Goal: Transaction & Acquisition: Book appointment/travel/reservation

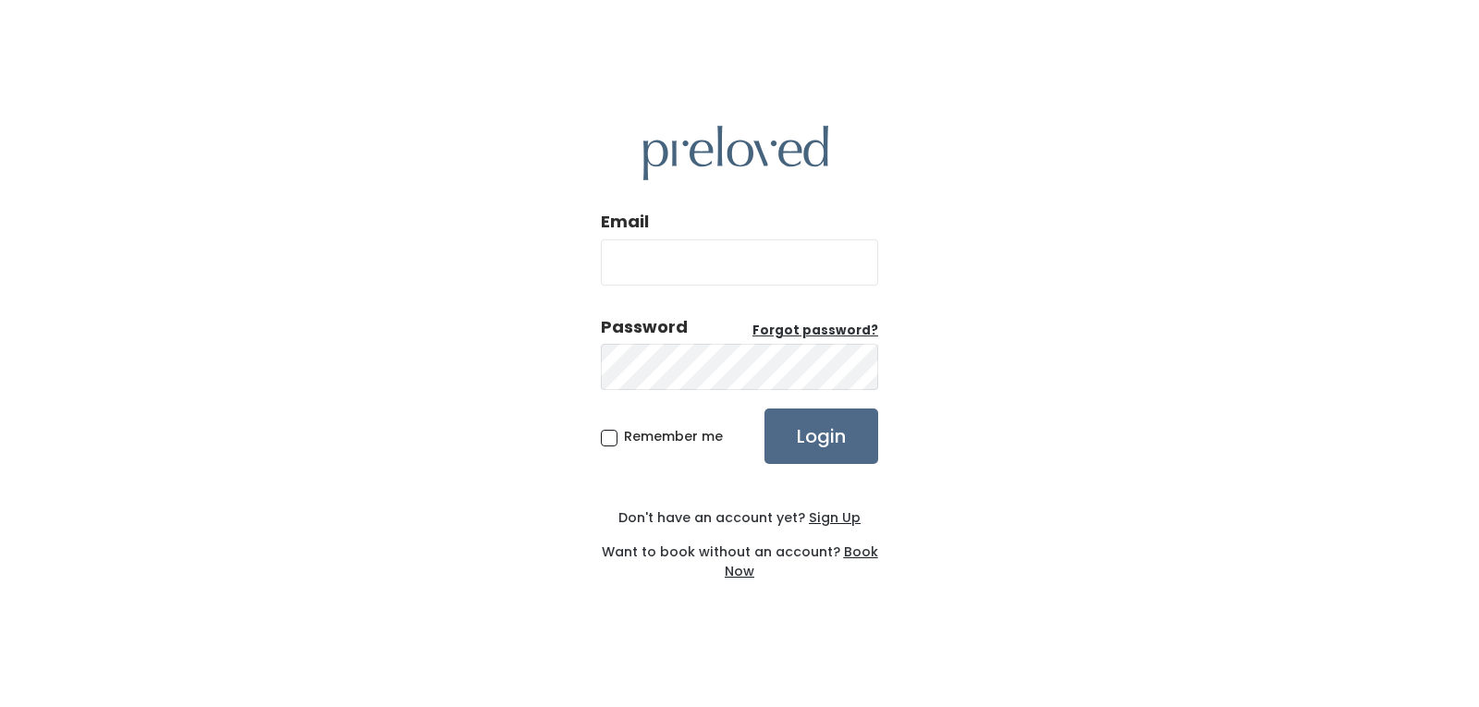
click at [719, 267] on input "Email" at bounding box center [739, 262] width 277 height 46
type input "maggiemoyers@yahoo.com"
click at [764, 409] on input "Login" at bounding box center [821, 436] width 114 height 55
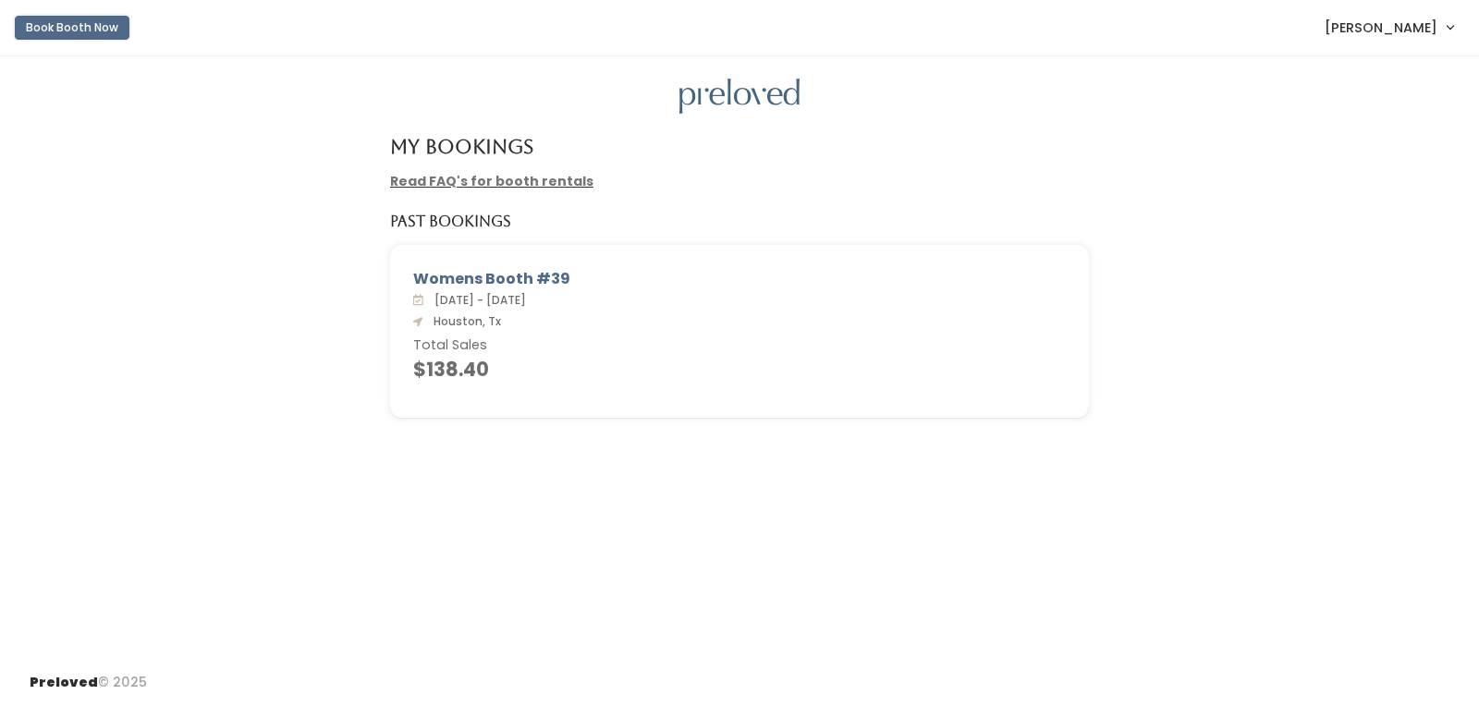
click at [99, 31] on button "Book Booth Now" at bounding box center [72, 28] width 115 height 24
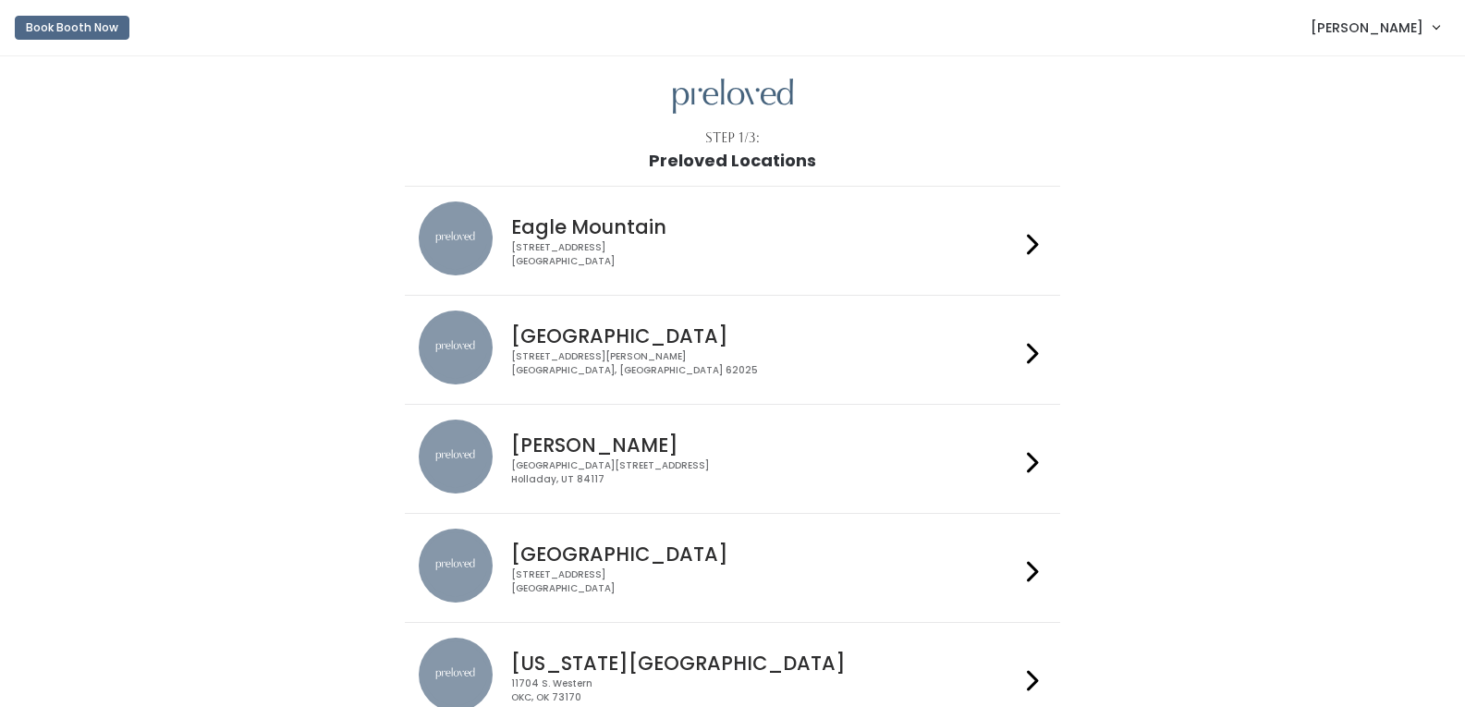
click at [1019, 554] on h4 "[GEOGRAPHIC_DATA]" at bounding box center [765, 553] width 508 height 21
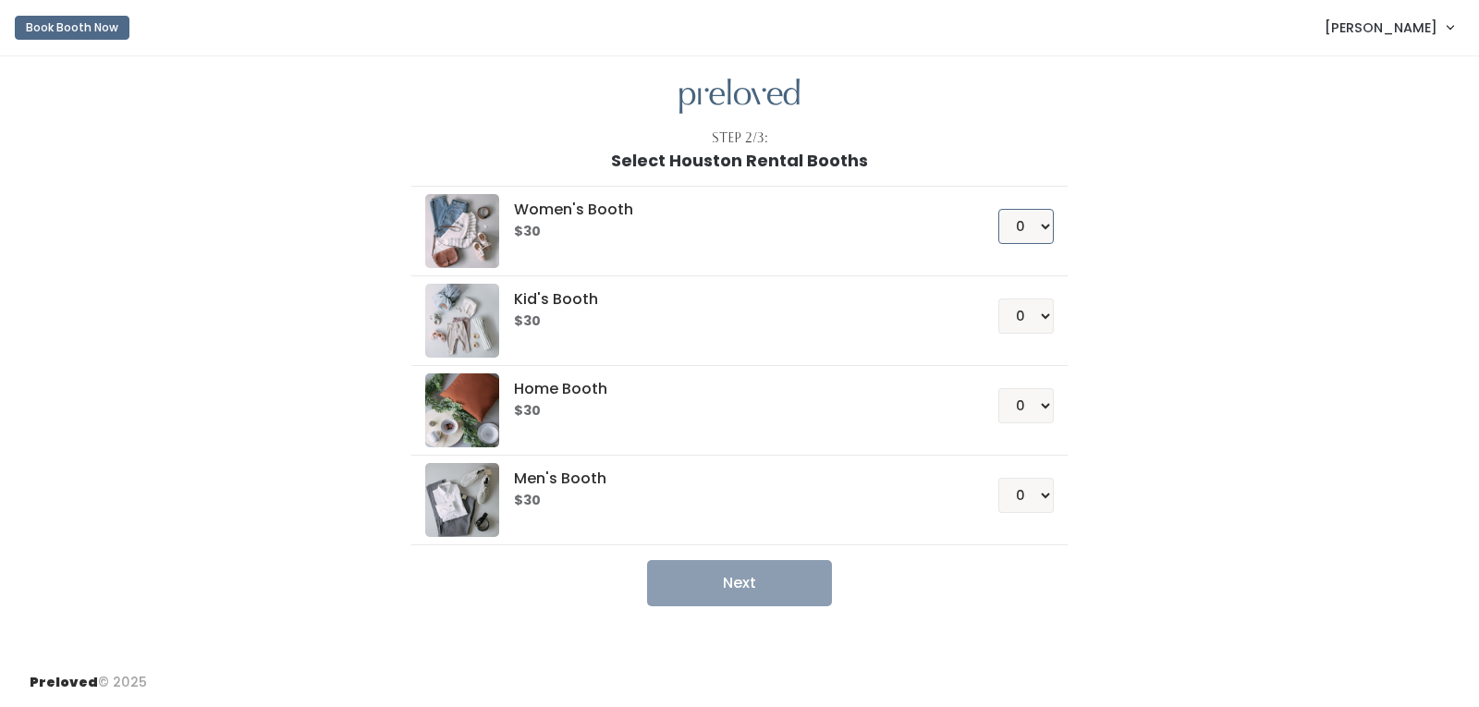
click at [1046, 221] on select "0 1 2 3 4" at bounding box center [1025, 226] width 55 height 35
select select "1"
click at [998, 209] on select "0 1 2 3 4" at bounding box center [1025, 226] width 55 height 35
click at [1043, 493] on select "0 1 2 3 4" at bounding box center [1025, 495] width 55 height 35
click at [998, 478] on select "0 1 2 3 4" at bounding box center [1025, 495] width 55 height 35
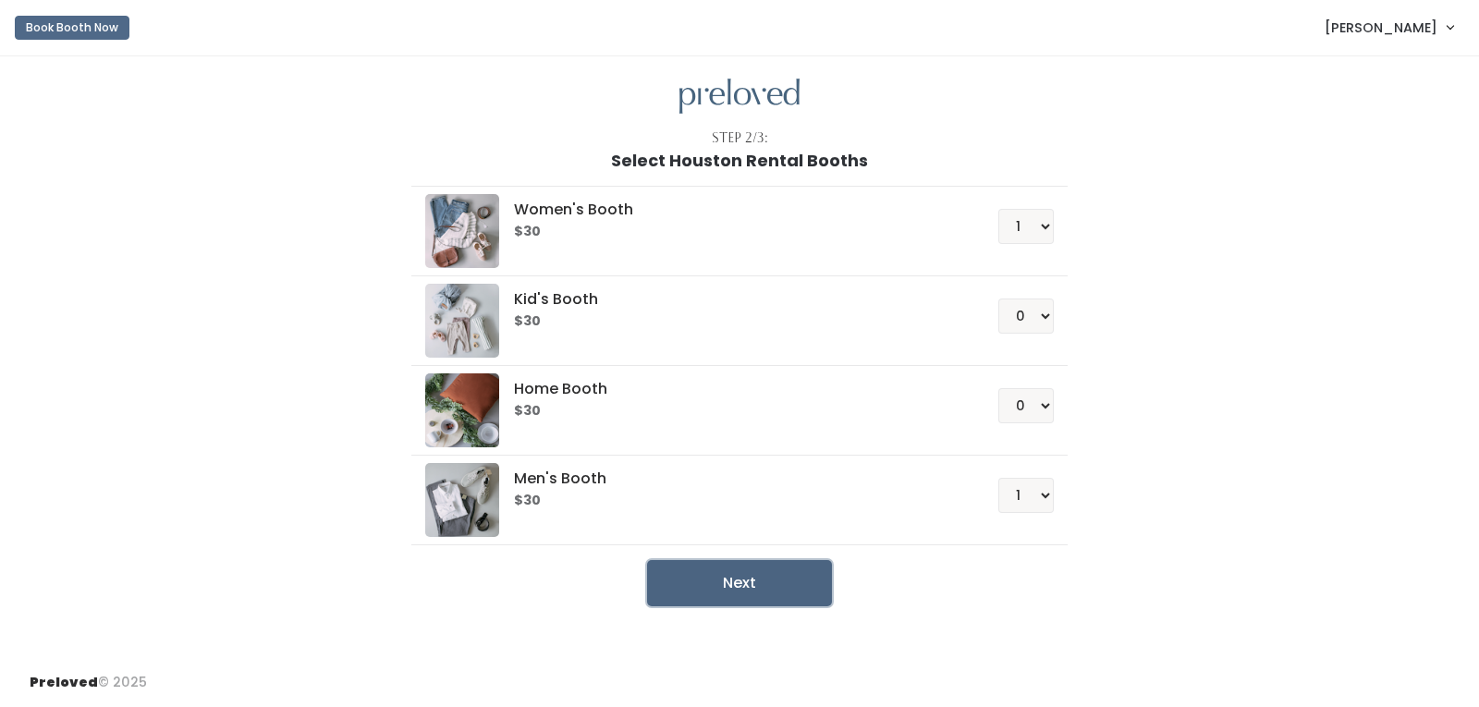
click at [780, 589] on button "Next" at bounding box center [739, 583] width 185 height 46
click at [1045, 505] on select "0 1 2 3 4" at bounding box center [1025, 495] width 55 height 35
select select "0"
click at [998, 478] on select "0 1 2 3 4" at bounding box center [1025, 495] width 55 height 35
click at [728, 573] on button "Next" at bounding box center [739, 583] width 185 height 46
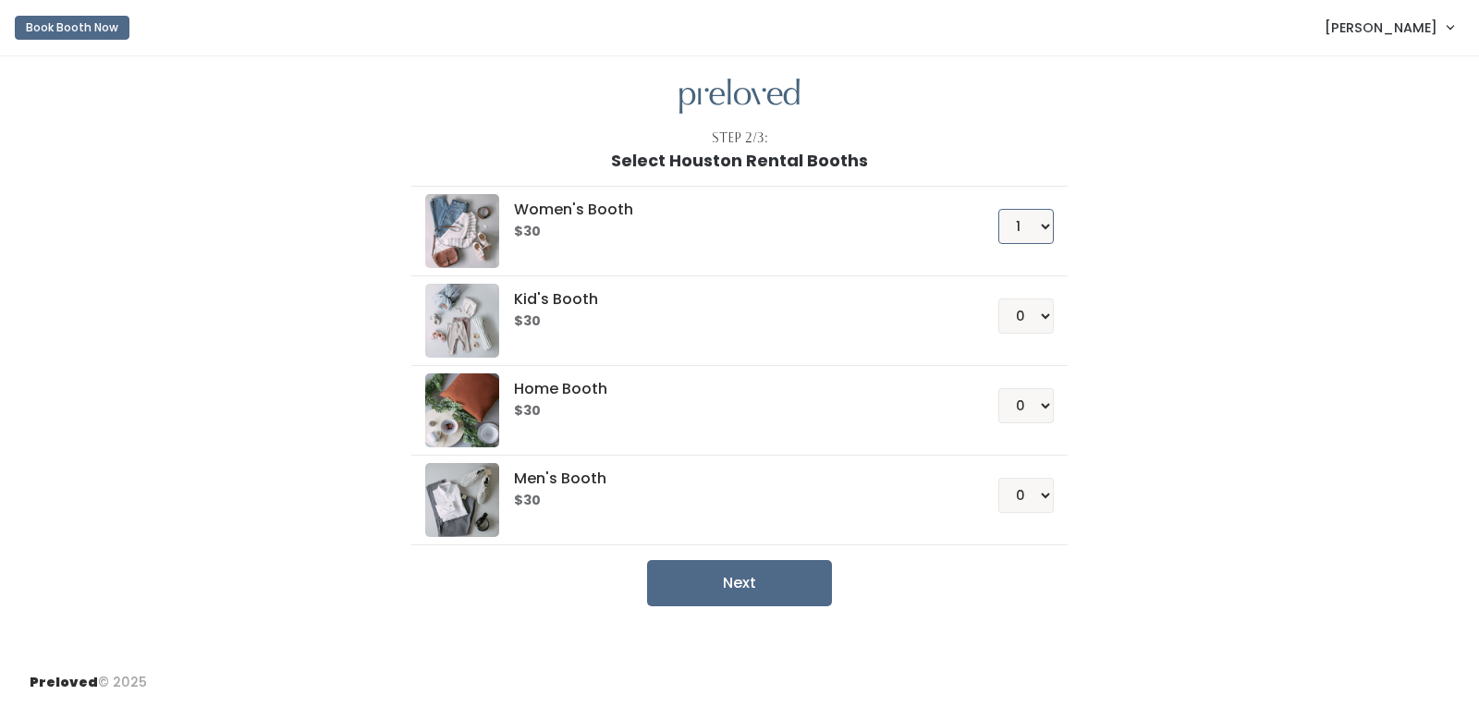
click at [1043, 231] on select "0 1 2 3 4" at bounding box center [1025, 226] width 55 height 35
select select "0"
click at [998, 209] on select "0 1 2 3 4" at bounding box center [1025, 226] width 55 height 35
click at [1036, 504] on select "0 1 2 3 4" at bounding box center [1025, 495] width 55 height 35
select select "1"
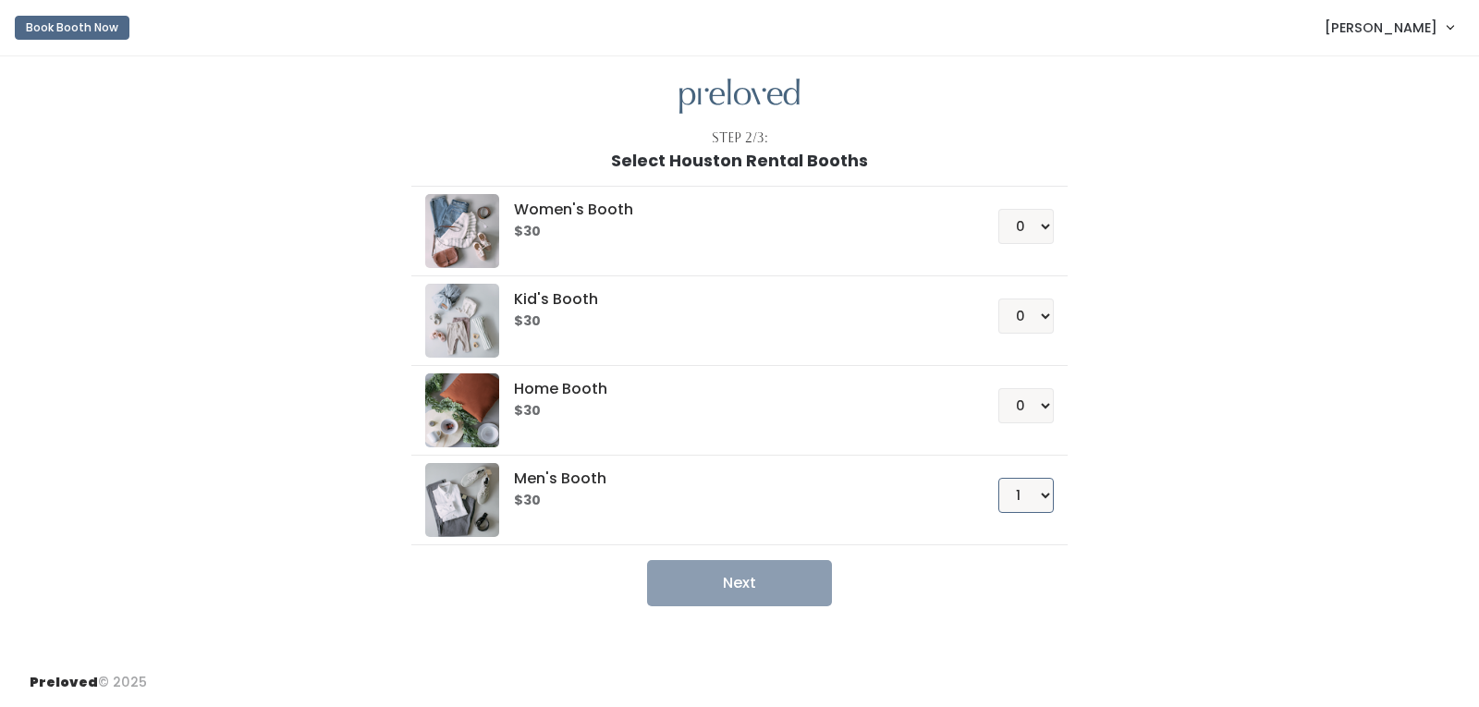
click at [998, 478] on select "0 1 2 3 4" at bounding box center [1025, 495] width 55 height 35
click at [776, 570] on button "Next" at bounding box center [739, 583] width 185 height 46
click at [1036, 226] on select "0 1 2 3 4" at bounding box center [1025, 226] width 55 height 35
select select "1"
click at [998, 209] on select "0 1 2 3 4" at bounding box center [1025, 226] width 55 height 35
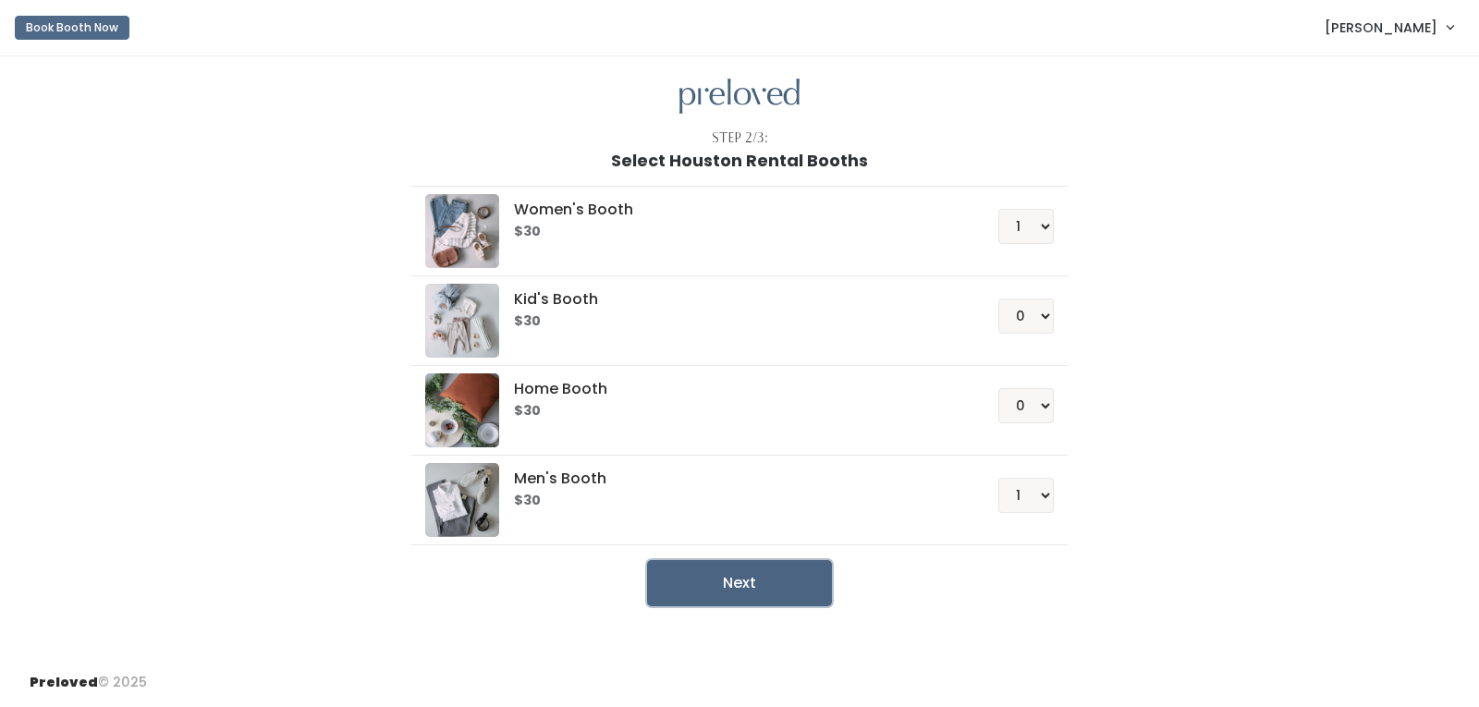
click at [809, 588] on button "Next" at bounding box center [739, 583] width 185 height 46
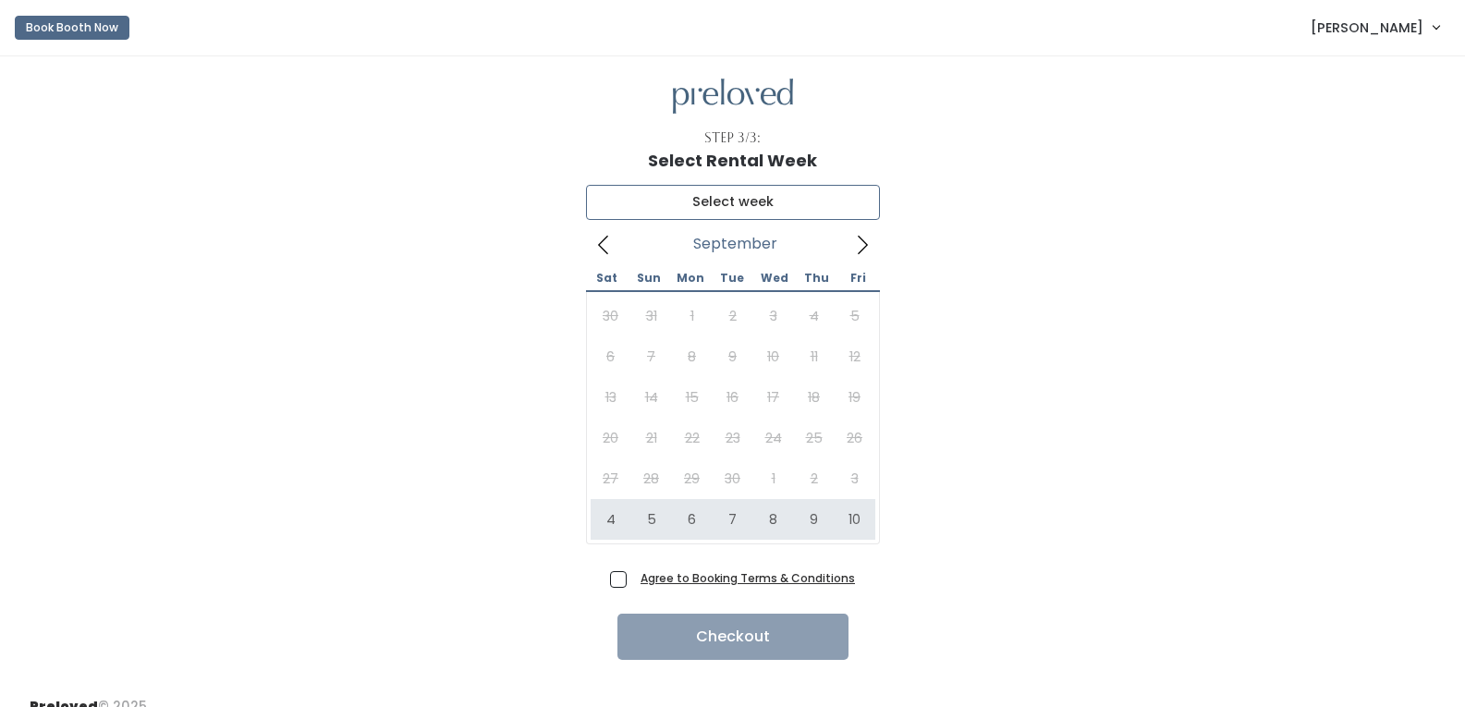
type input "[DATE] to [DATE]"
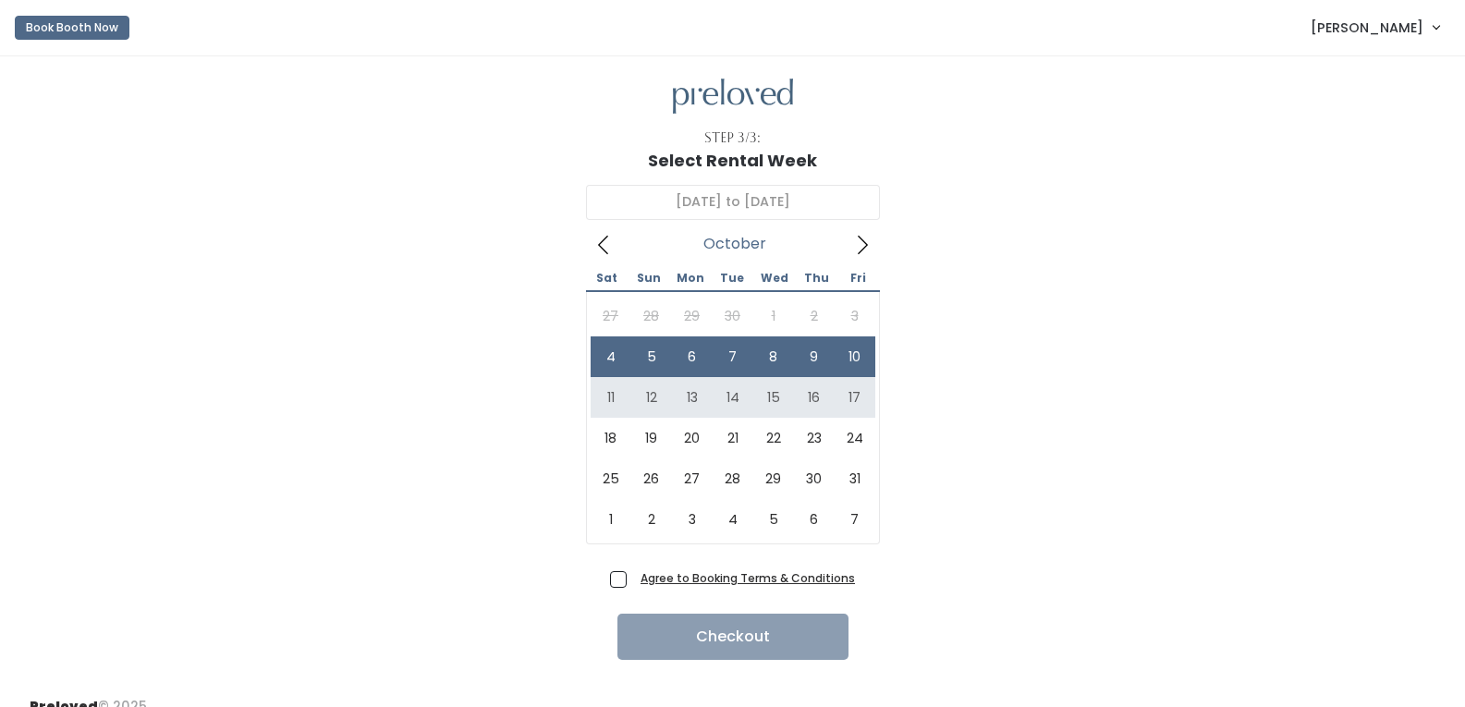
click at [1090, 339] on div "October 4 to October 10 October 2025 Sat Sun Mon Tue Wed Thu Fri 27 28 29 30 1 …" at bounding box center [733, 367] width 1406 height 395
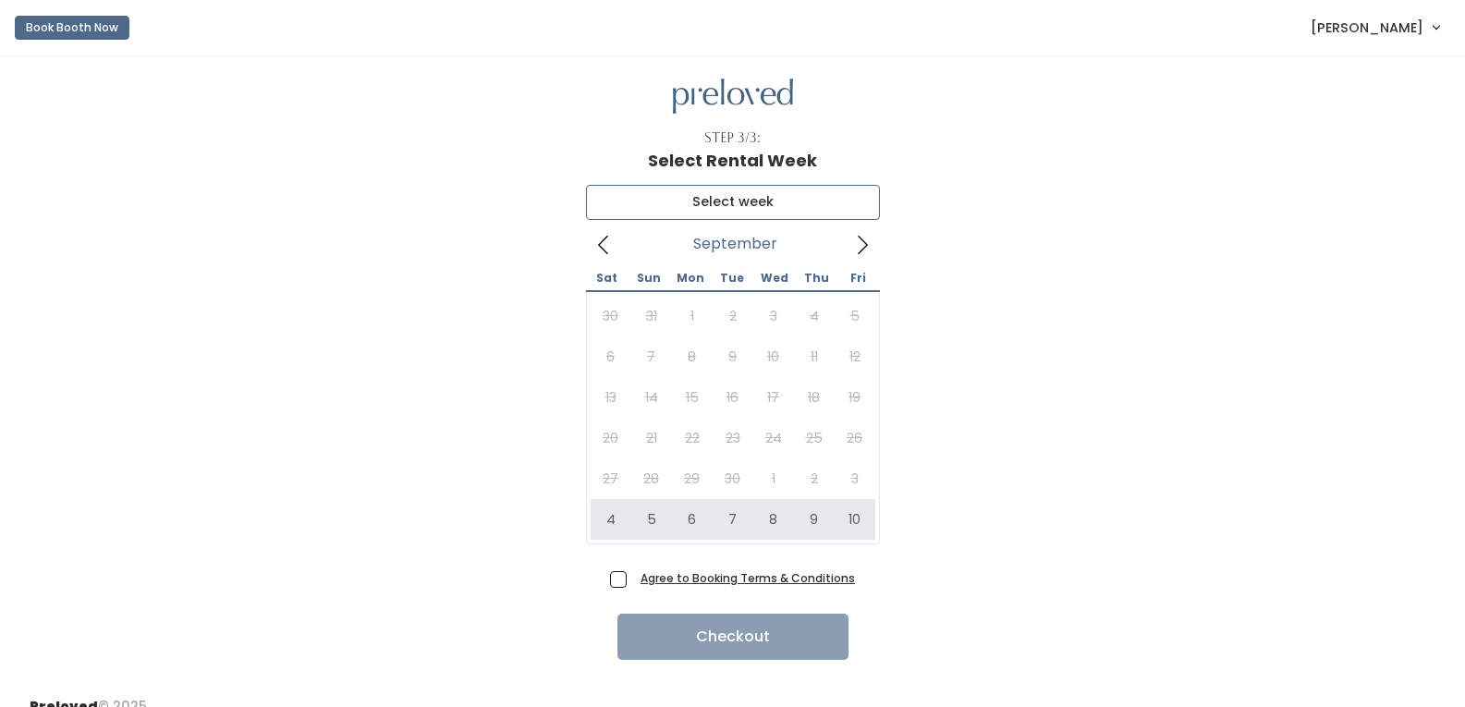
type input "[DATE] to [DATE]"
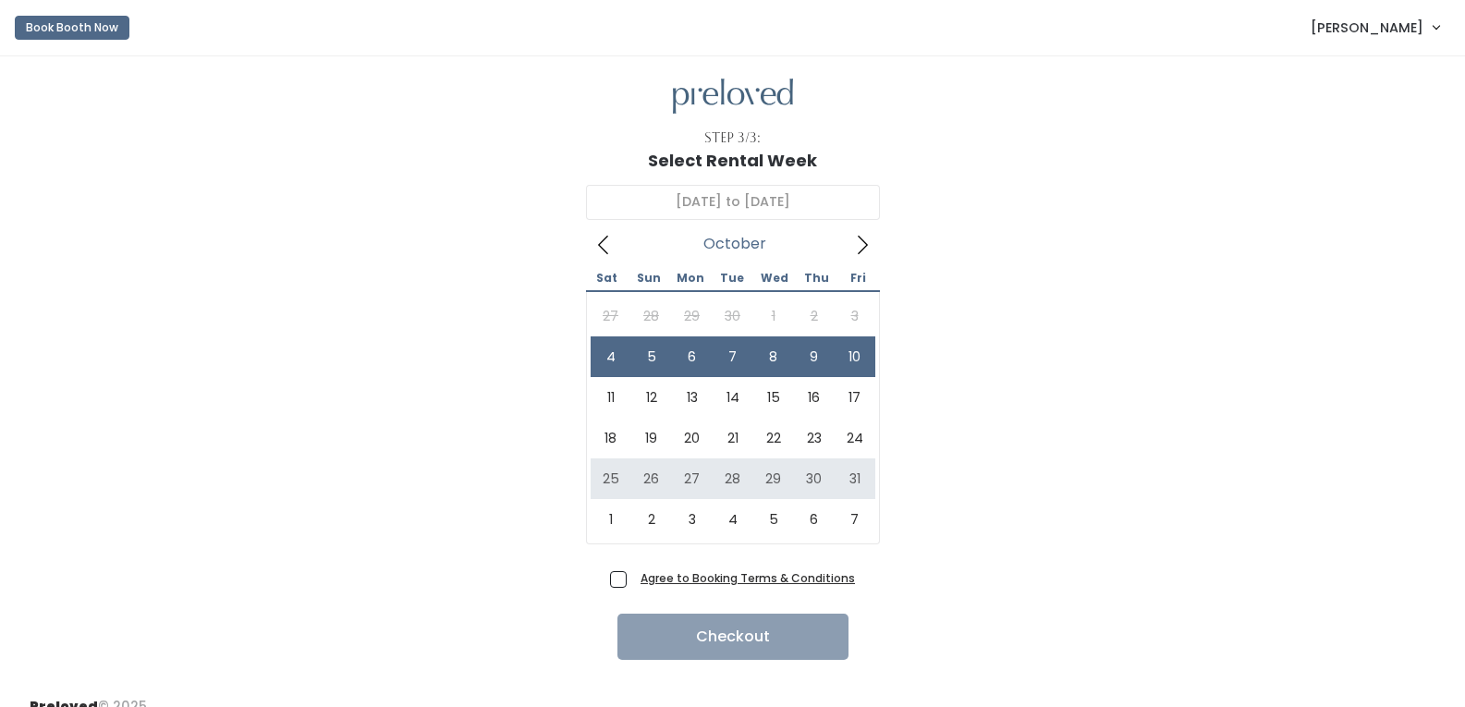
click at [633, 587] on span "Agree to Booking Terms & Conditions" at bounding box center [744, 577] width 222 height 18
click at [633, 580] on input "Agree to Booking Terms & Conditions" at bounding box center [639, 574] width 12 height 12
checkbox input "true"
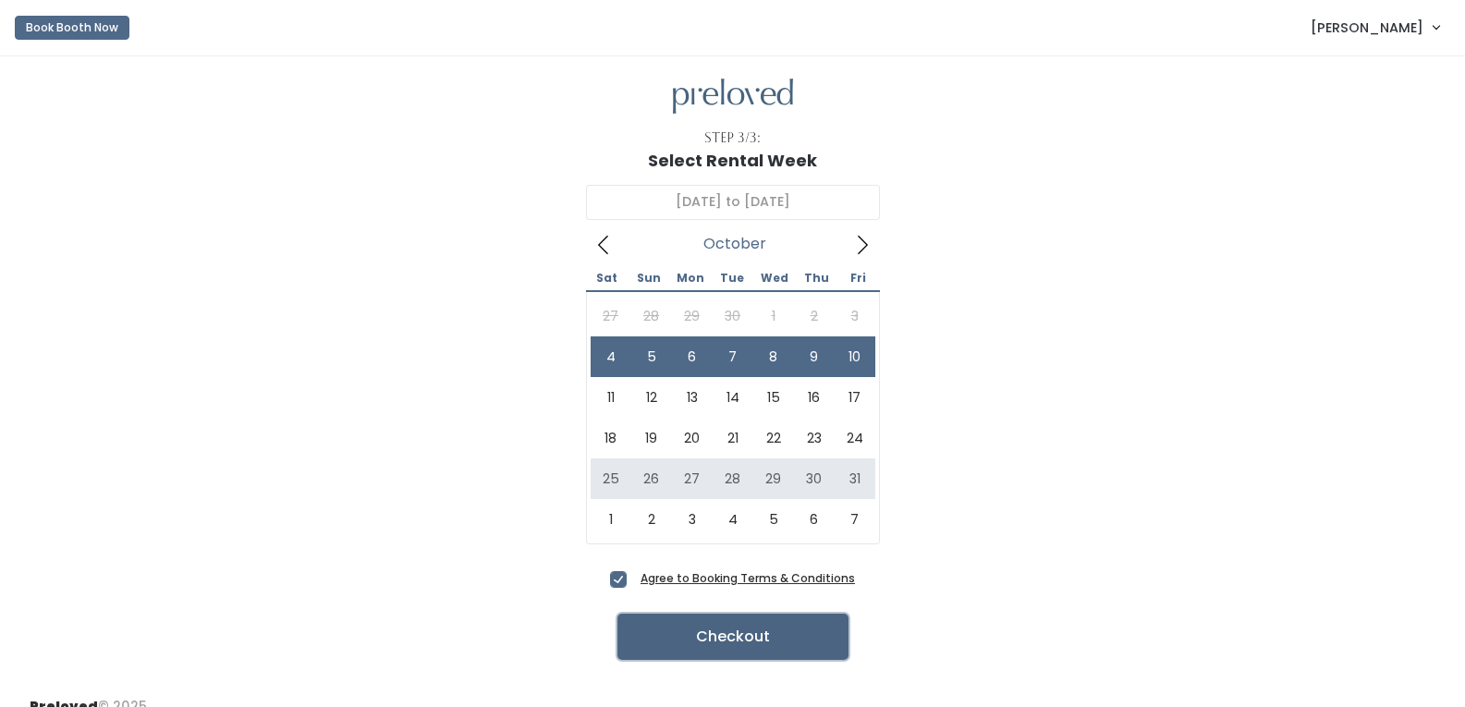
click at [716, 647] on button "Checkout" at bounding box center [732, 637] width 231 height 46
